Goal: Task Accomplishment & Management: Complete application form

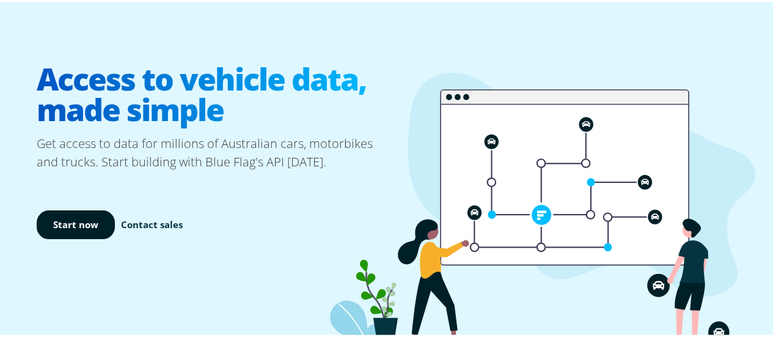
click at [133, 226] on link "Contact sales" at bounding box center [152, 223] width 62 height 14
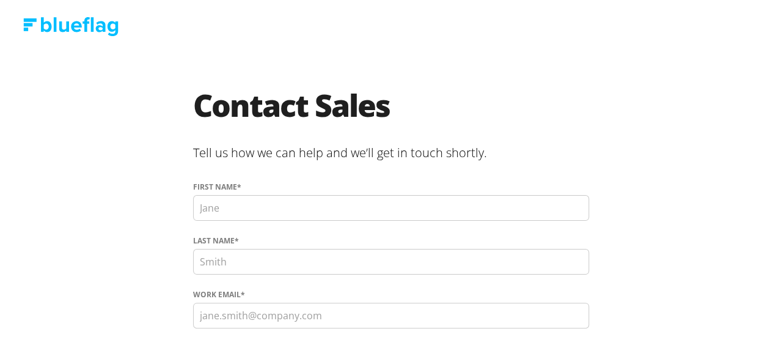
click at [286, 208] on input "First name *" at bounding box center [391, 206] width 396 height 26
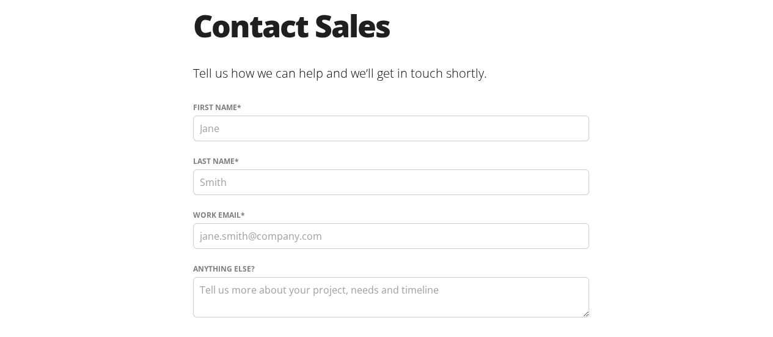
scroll to position [61, 0]
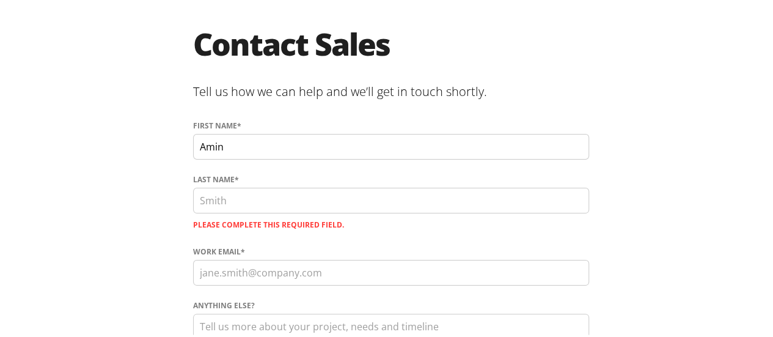
type input "Amin"
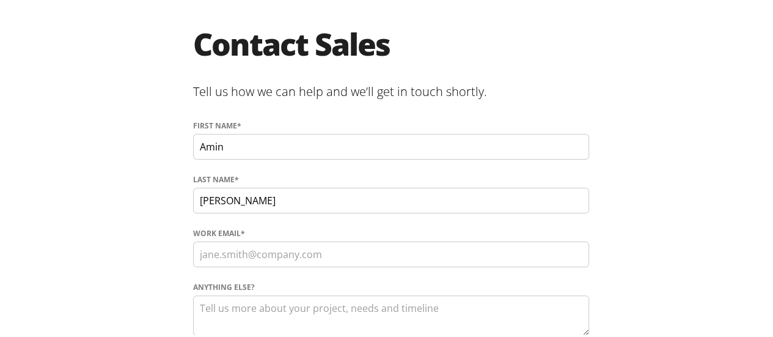
type input "Ali"
type input "g"
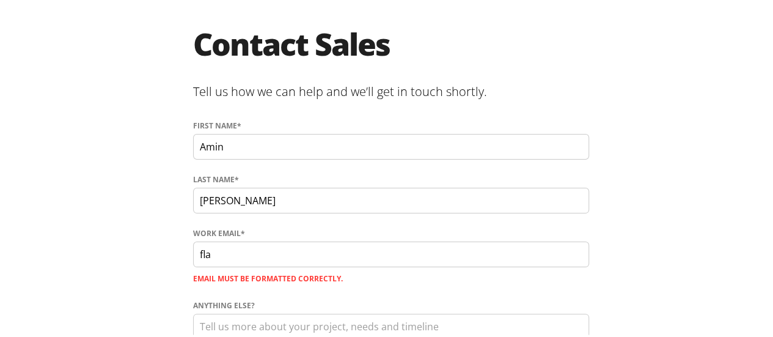
type input "fla@fleetleasingaustralia.com.au"
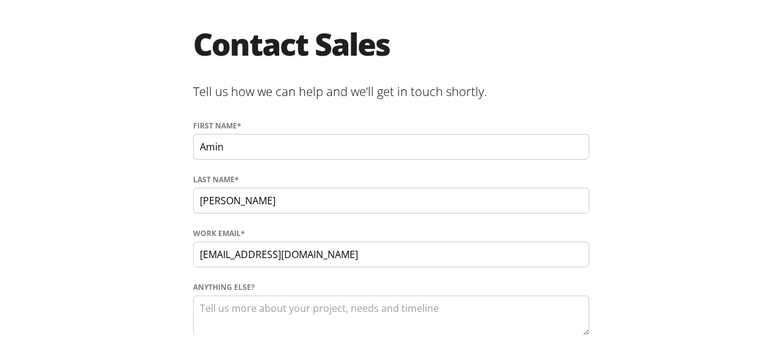
click at [223, 303] on textarea "Anything else?" at bounding box center [391, 313] width 396 height 40
paste textarea "Hello Redbook team, I am reaching out on behalf of Fleet Leasing Australia, a n…"
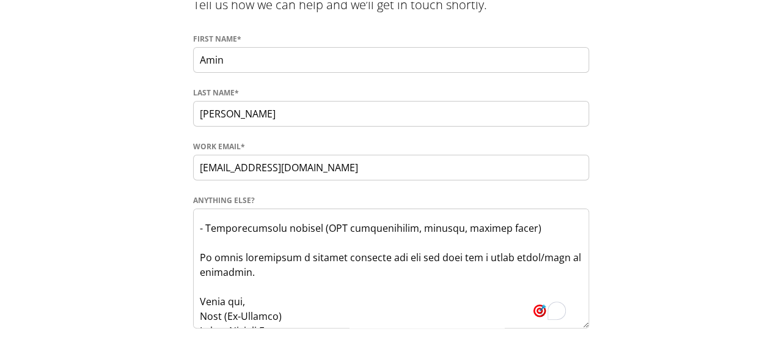
scroll to position [0, 0]
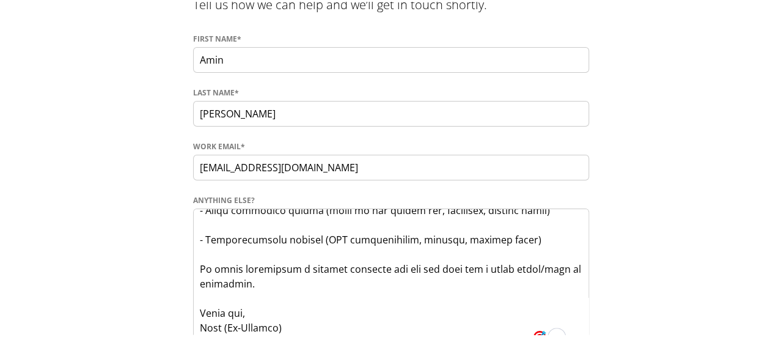
drag, startPoint x: 583, startPoint y: 242, endPoint x: 605, endPoint y: 348, distance: 108.6
click at [605, 336] on html "Contact Sales Tell us how we can help and we’ll get in touch shortly. First nam…" at bounding box center [391, 148] width 783 height 592
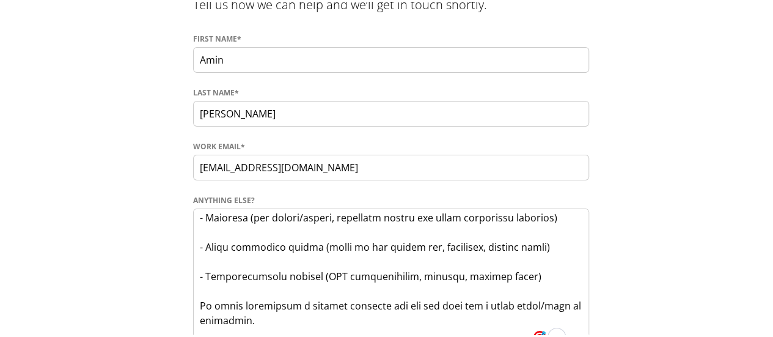
scroll to position [317, 0]
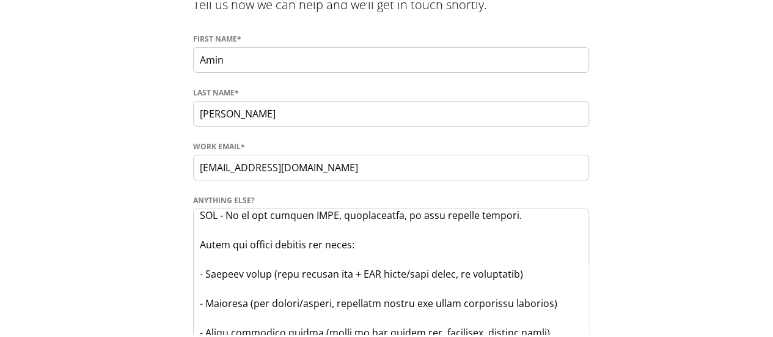
click at [199, 284] on textarea "Anything else?" at bounding box center [391, 280] width 396 height 146
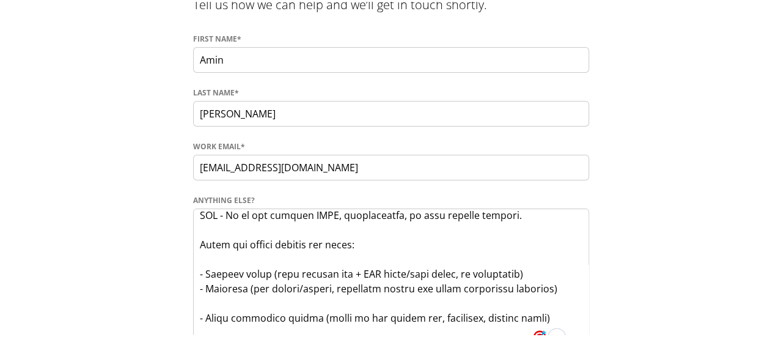
click at [202, 301] on textarea "Anything else?" at bounding box center [391, 280] width 396 height 146
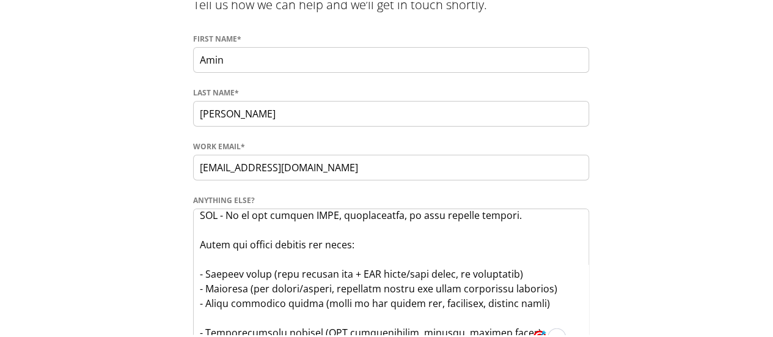
click at [204, 310] on textarea "Anything else?" at bounding box center [391, 280] width 396 height 146
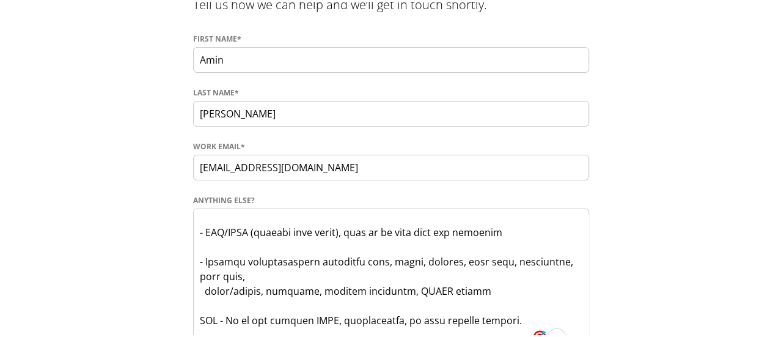
click at [199, 288] on textarea "Anything else?" at bounding box center [391, 280] width 396 height 146
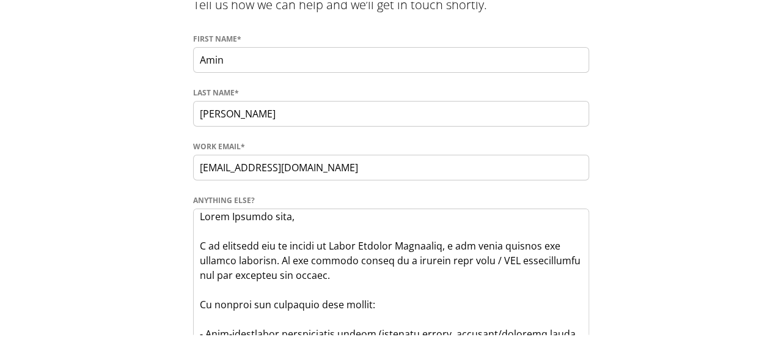
drag, startPoint x: 259, startPoint y: 214, endPoint x: 273, endPoint y: 222, distance: 15.6
click at [259, 213] on textarea "Anything else?" at bounding box center [391, 280] width 396 height 146
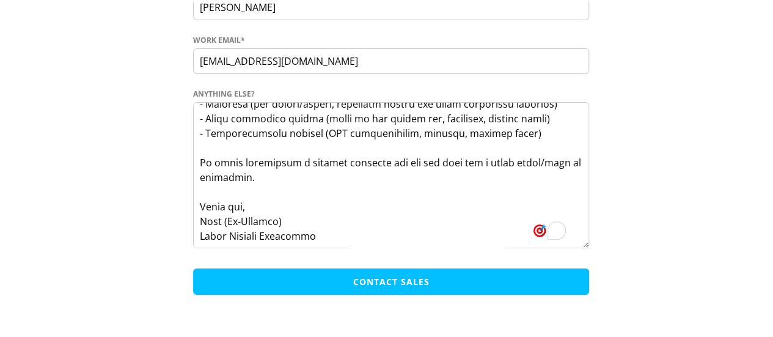
type textarea "Hello team, I am reaching out on behalf of Fleet Leasing Australia, a new fleet…"
click at [364, 289] on input "Contact Sales" at bounding box center [391, 280] width 396 height 26
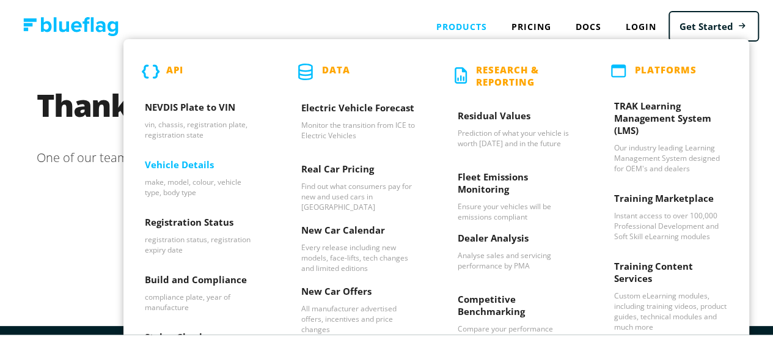
click at [177, 161] on h3 "Vehicle Details" at bounding box center [202, 166] width 114 height 18
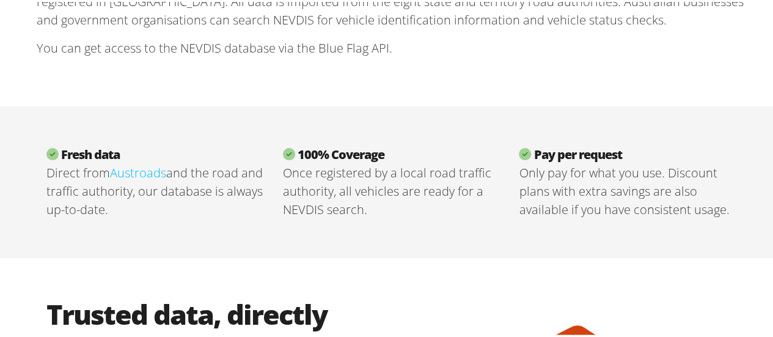
scroll to position [341, 0]
